Goal: Task Accomplishment & Management: Manage account settings

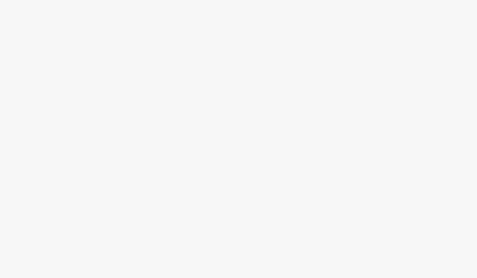
scroll to position [104, 89]
